Goal: Task Accomplishment & Management: Manage account settings

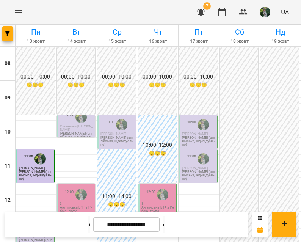
scroll to position [153, 0]
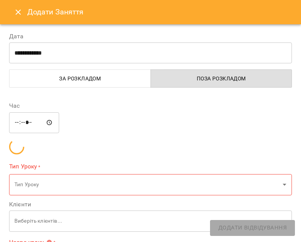
click at [19, 17] on button "Close" at bounding box center [18, 12] width 18 height 18
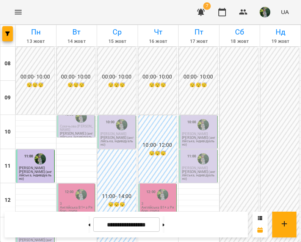
click at [21, 234] on span "[PERSON_NAME]" at bounding box center [32, 236] width 26 height 4
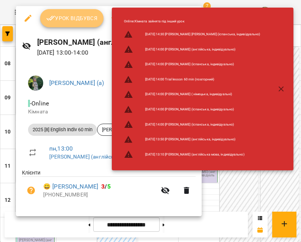
click at [65, 24] on button "Урок відбувся" at bounding box center [72, 18] width 64 height 18
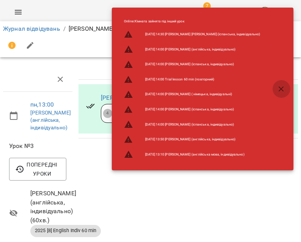
click at [283, 89] on icon "button" at bounding box center [280, 88] width 9 height 9
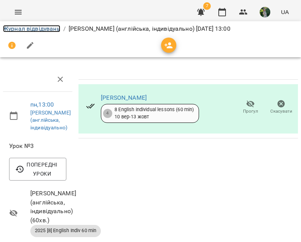
click at [44, 29] on link "Журнал відвідувань" at bounding box center [31, 28] width 57 height 7
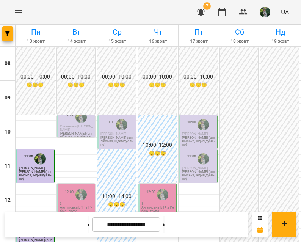
click at [206, 15] on button "button" at bounding box center [201, 12] width 18 height 18
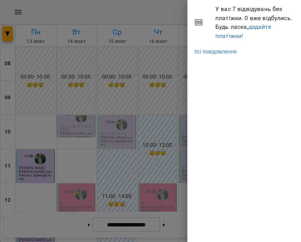
click at [156, 18] on div at bounding box center [150, 121] width 301 height 242
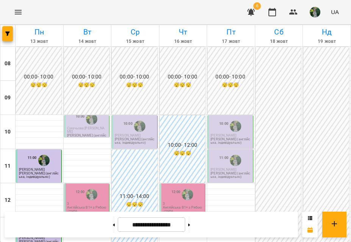
scroll to position [350, 0]
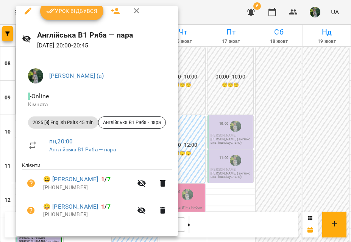
scroll to position [0, 0]
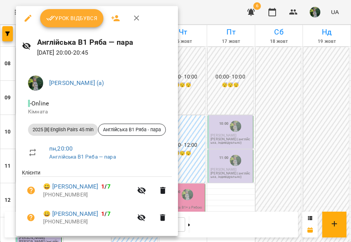
click at [139, 22] on icon "button" at bounding box center [136, 18] width 9 height 9
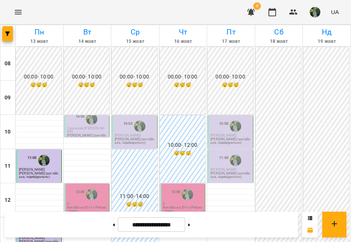
scroll to position [350, 0]
